Goal: Information Seeking & Learning: Check status

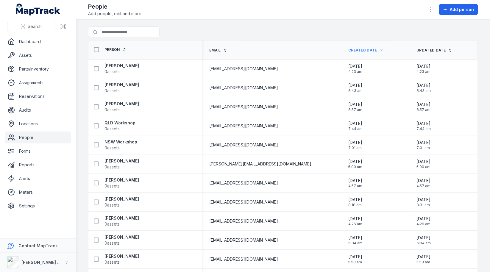
click at [430, 9] on icon "button" at bounding box center [431, 10] width 6 height 6
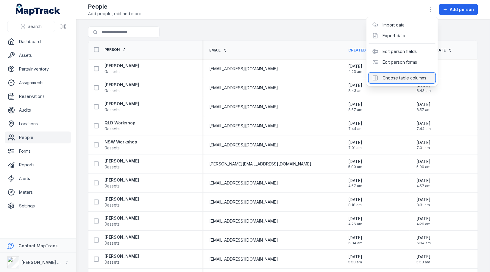
click at [405, 76] on div "Choose table columns" at bounding box center [402, 78] width 67 height 11
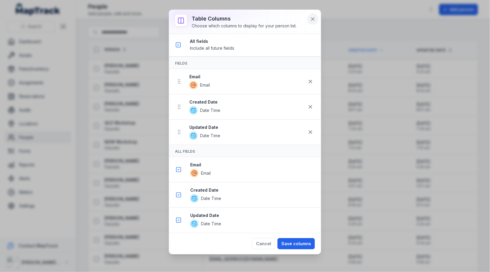
click at [315, 17] on icon at bounding box center [313, 19] width 6 height 6
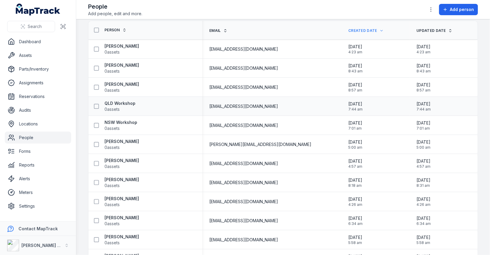
scroll to position [16, 0]
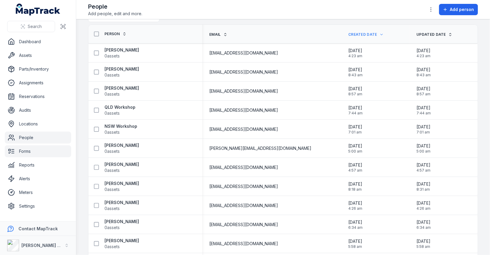
click at [29, 154] on link "Forms" at bounding box center [38, 151] width 66 height 12
click at [48, 152] on link "Forms" at bounding box center [38, 151] width 66 height 12
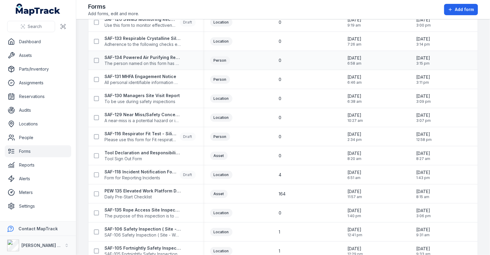
scroll to position [207, 0]
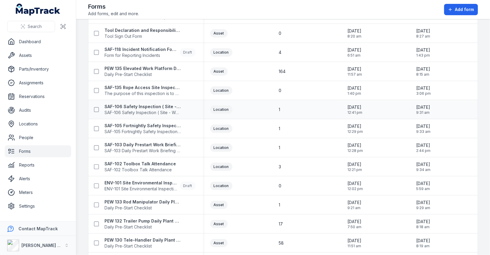
click at [351, 107] on span "[DATE]" at bounding box center [354, 107] width 15 height 6
click at [362, 107] on span "[DATE]" at bounding box center [354, 107] width 15 height 6
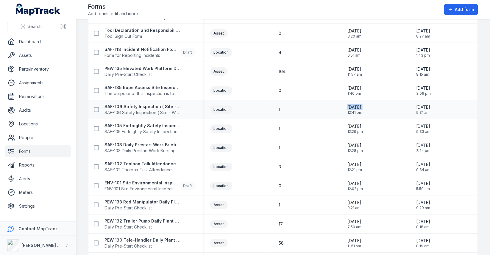
click at [362, 107] on span "[DATE]" at bounding box center [354, 107] width 15 height 6
click at [357, 104] on span "[DATE]" at bounding box center [354, 107] width 15 height 6
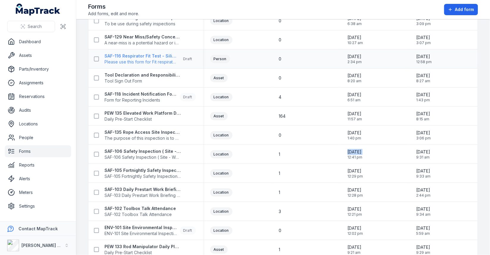
scroll to position [150, 0]
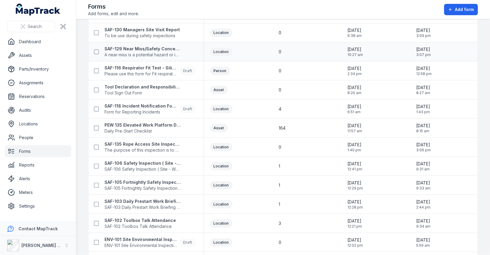
click at [351, 49] on span "10/09/2025" at bounding box center [354, 49] width 15 height 6
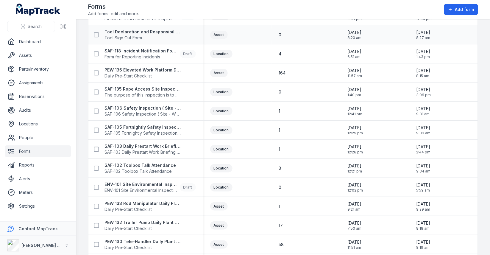
scroll to position [216, 0]
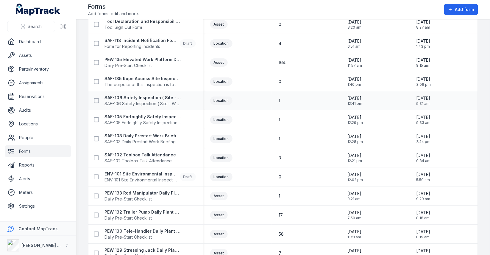
click at [362, 98] on span "[DATE]" at bounding box center [354, 98] width 15 height 6
click at [46, 241] on button "[PERSON_NAME] Group" at bounding box center [38, 245] width 76 height 19
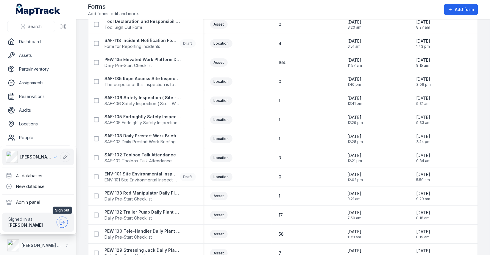
click at [62, 219] on icon at bounding box center [62, 222] width 6 height 6
